Goal: Information Seeking & Learning: Learn about a topic

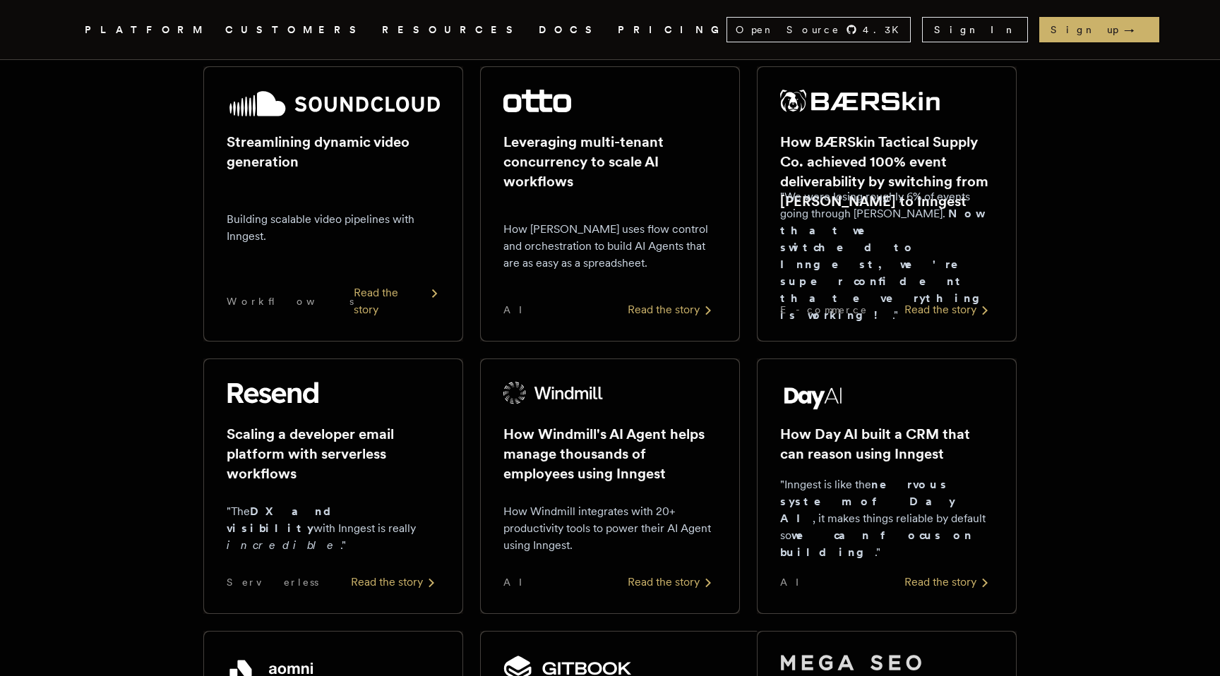
click at [399, 291] on div "Streamlining dynamic video generation Building scalable video pipelines with In…" at bounding box center [333, 204] width 213 height 229
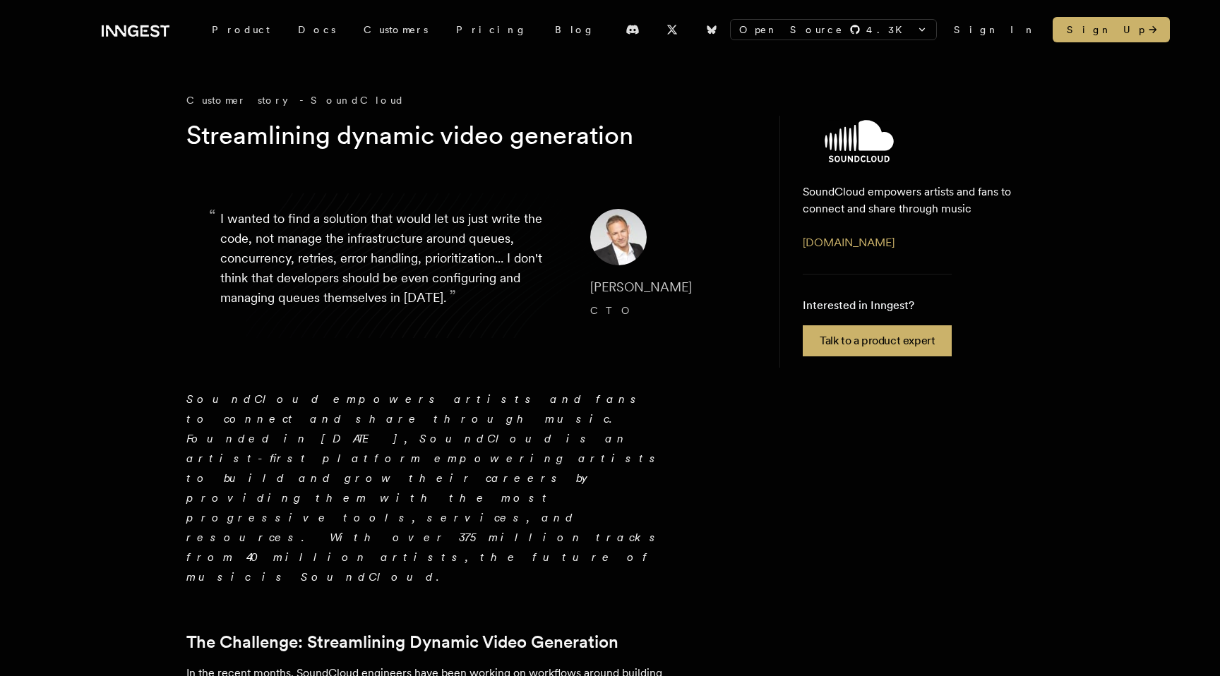
scroll to position [237, 0]
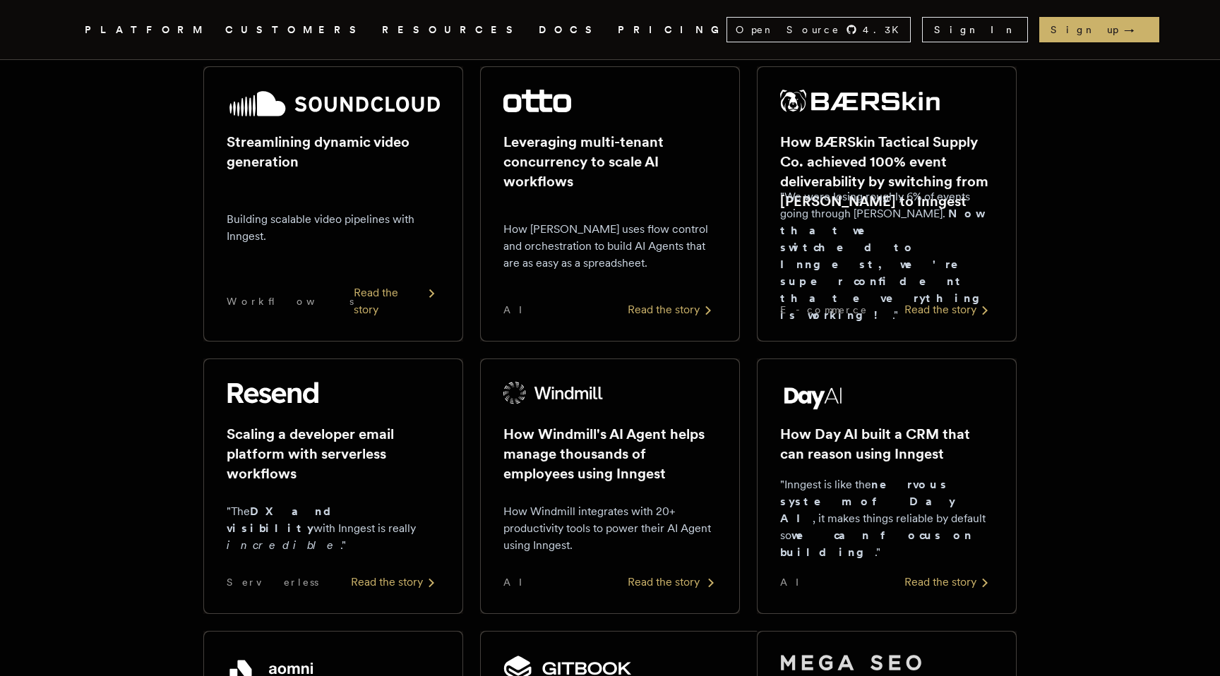
click at [660, 521] on p "How Windmill integrates with 20+ productivity tools to power their AI Agent usi…" at bounding box center [609, 528] width 213 height 51
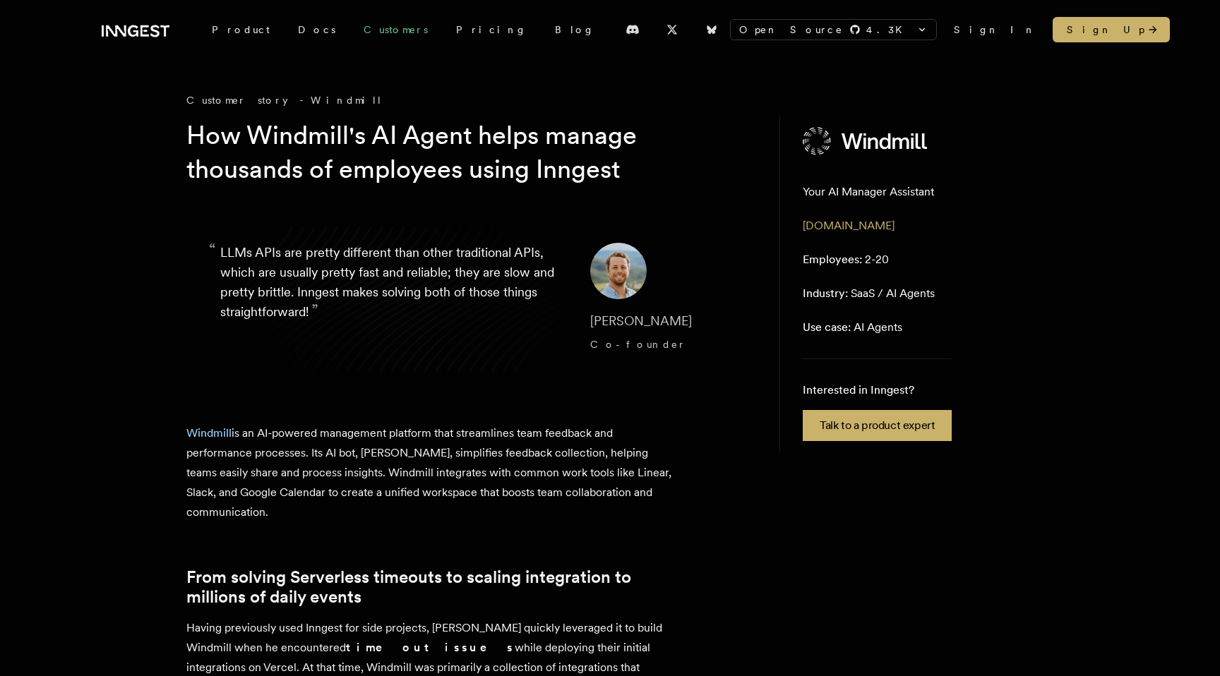
click at [361, 32] on link "Customers" at bounding box center [395, 29] width 92 height 25
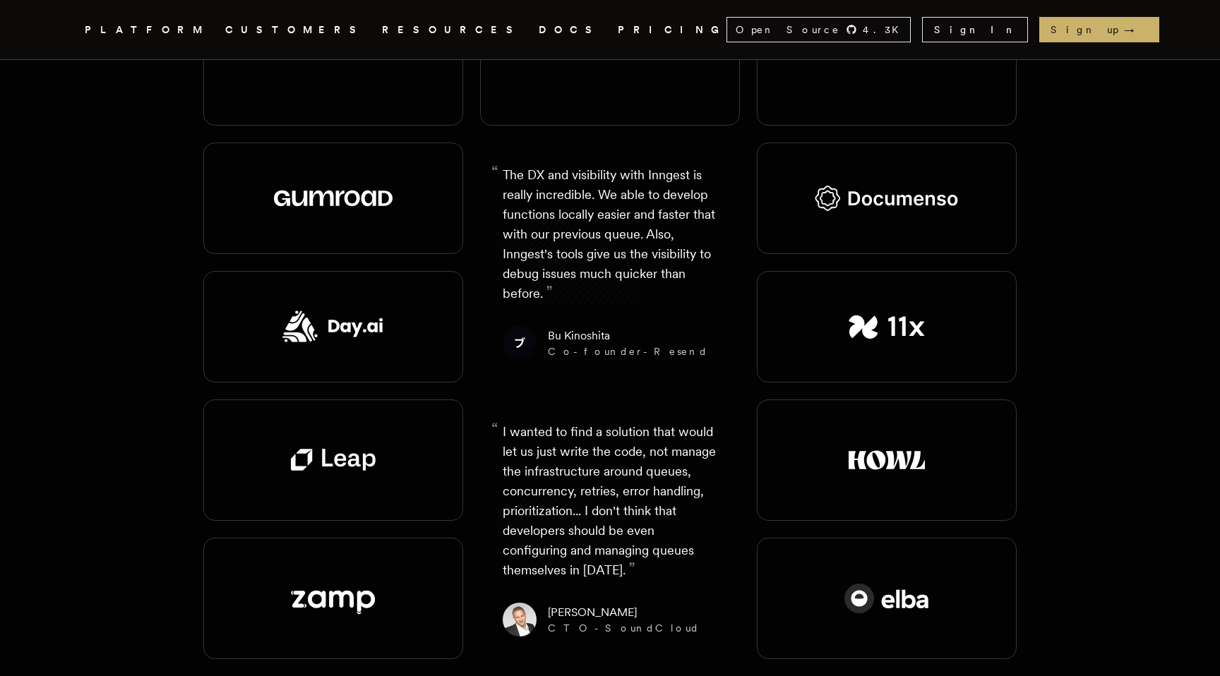
scroll to position [1598, 0]
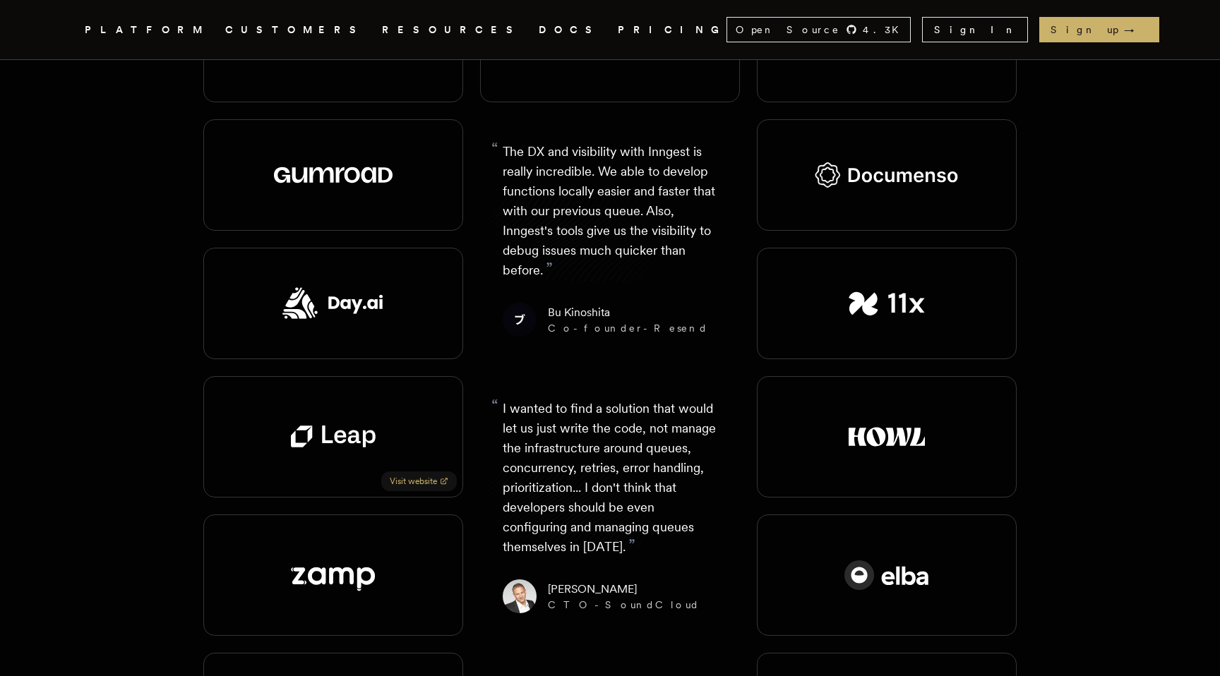
click at [383, 376] on div "Visit website" at bounding box center [333, 436] width 260 height 121
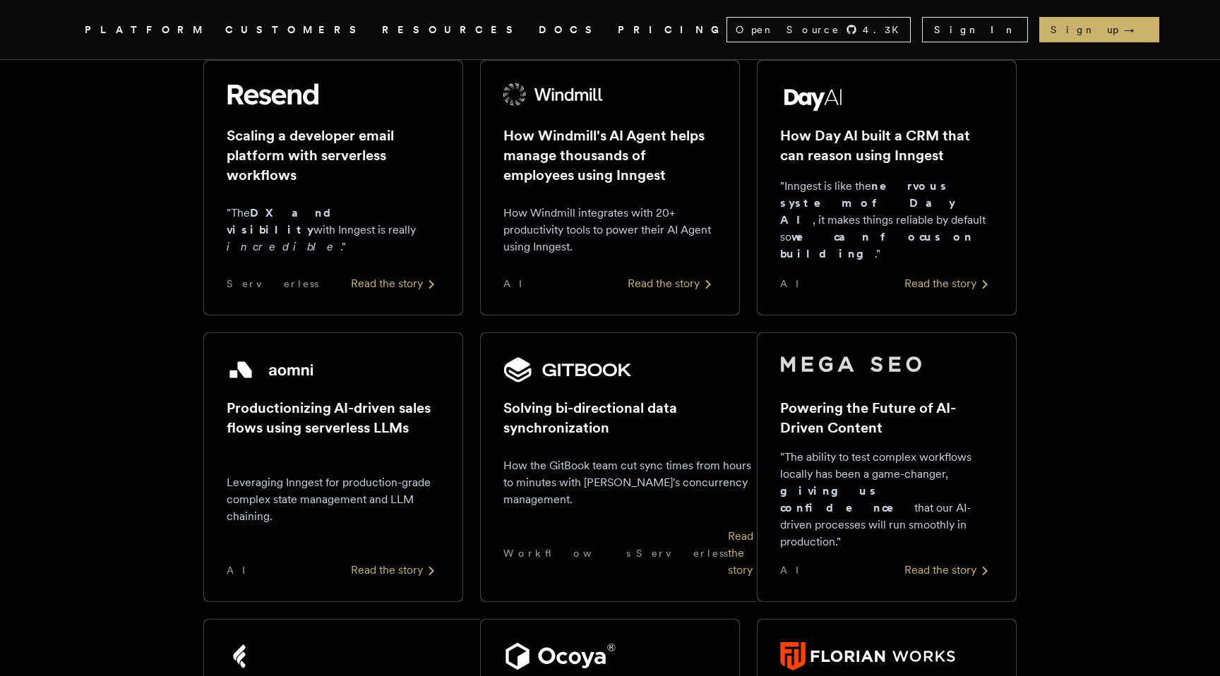
scroll to position [0, 0]
